Goal: Task Accomplishment & Management: Use online tool/utility

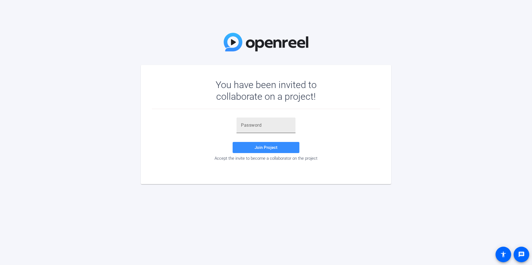
click at [267, 125] on input "text" at bounding box center [266, 125] width 50 height 7
paste input "sBZ}#r"
type input "sBZ}#r"
click at [255, 146] on span "Join Project" at bounding box center [265, 147] width 23 height 5
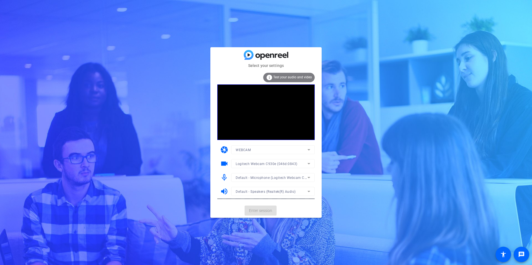
click at [259, 210] on mat-card-actions "Enter session" at bounding box center [265, 211] width 111 height 14
click at [262, 211] on span "Enter session" at bounding box center [260, 211] width 23 height 6
